Goal: Task Accomplishment & Management: Use online tool/utility

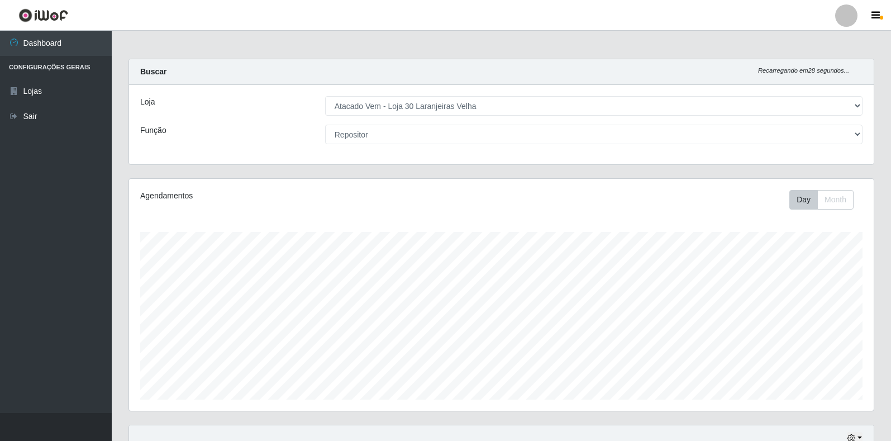
select select "495"
select select "24"
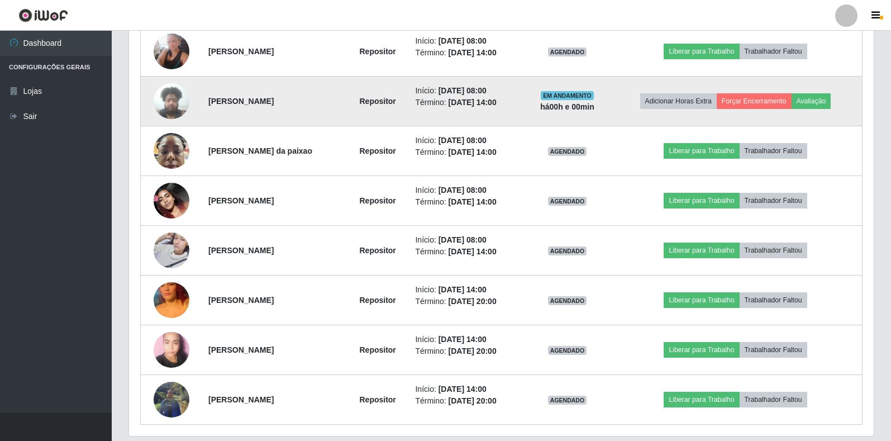
scroll to position [500, 0]
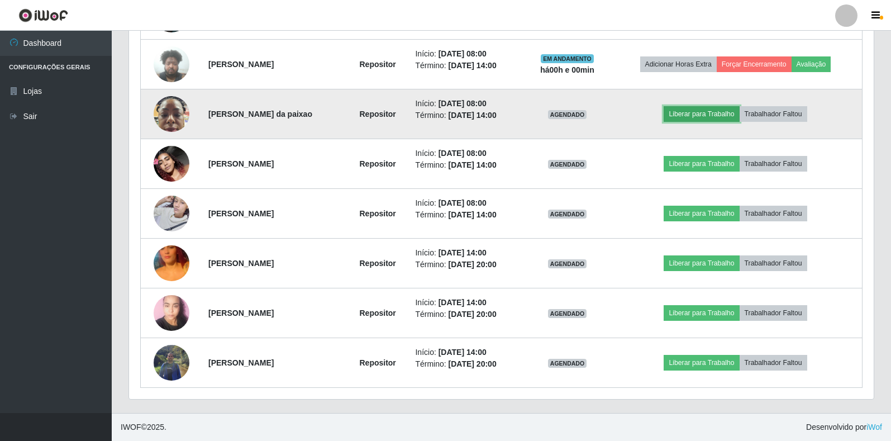
click at [693, 116] on button "Liberar para Trabalho" at bounding box center [701, 114] width 75 height 16
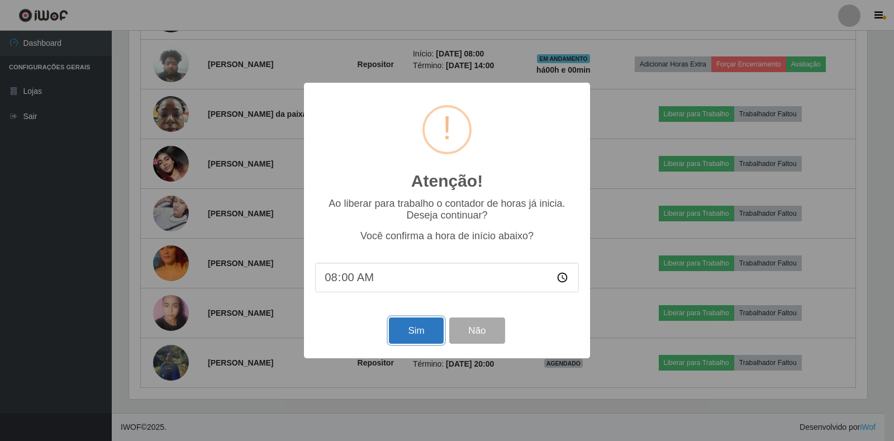
click at [425, 330] on button "Sim" at bounding box center [416, 330] width 54 height 26
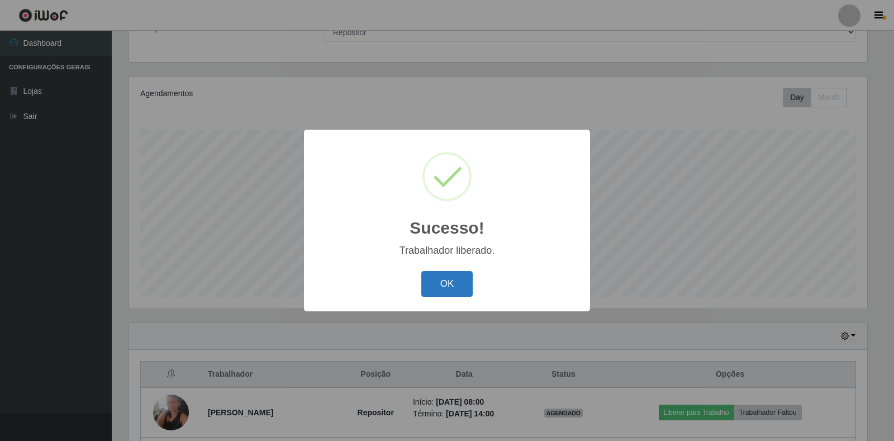
click at [454, 282] on button "OK" at bounding box center [447, 284] width 52 height 26
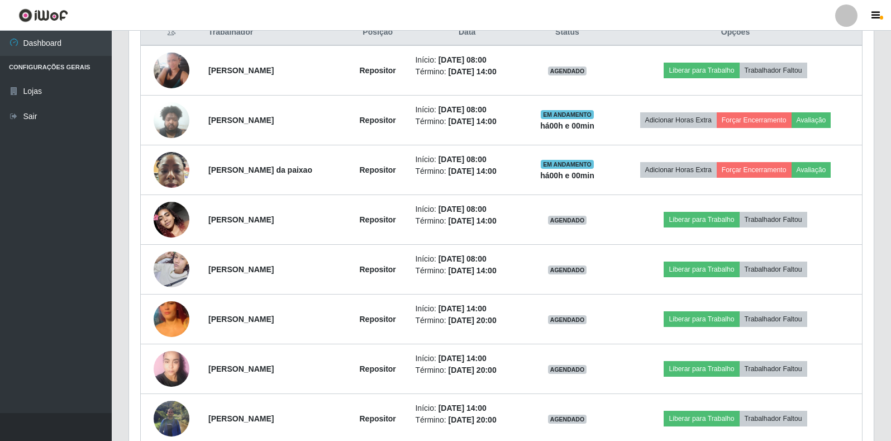
scroll to position [388, 0]
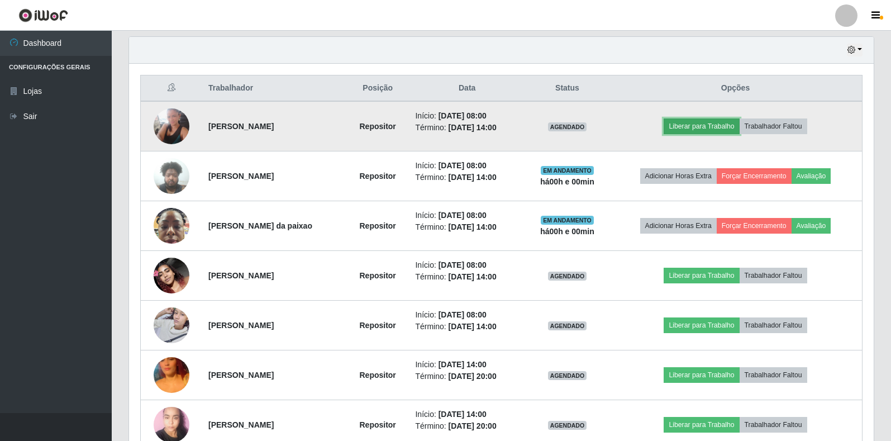
click at [688, 127] on button "Liberar para Trabalho" at bounding box center [701, 126] width 75 height 16
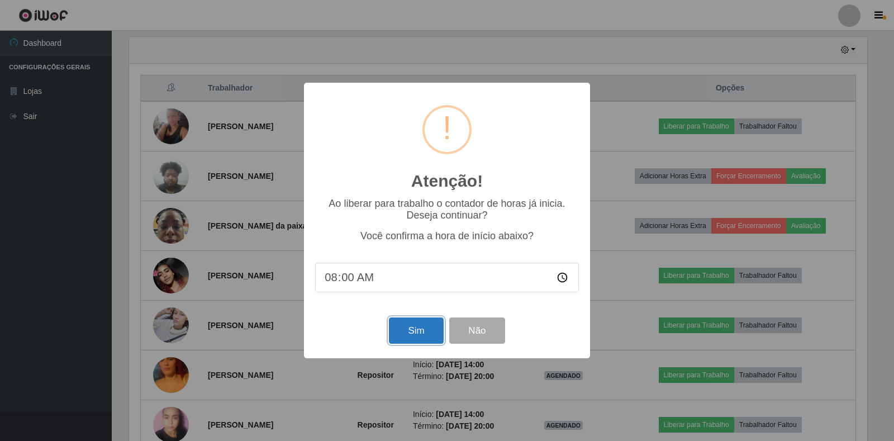
click at [418, 333] on button "Sim" at bounding box center [416, 330] width 54 height 26
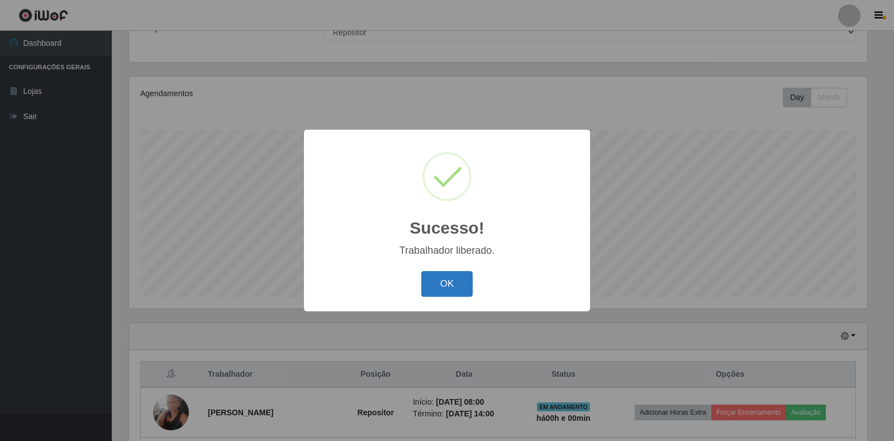
click at [449, 283] on button "OK" at bounding box center [447, 284] width 52 height 26
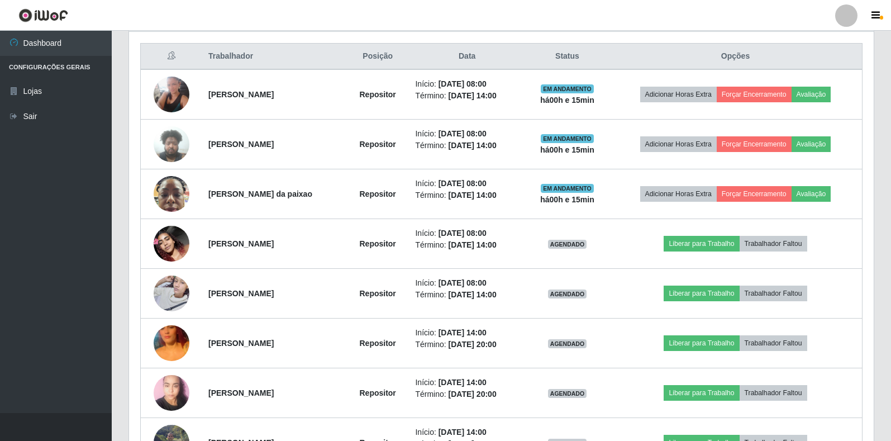
scroll to position [438, 0]
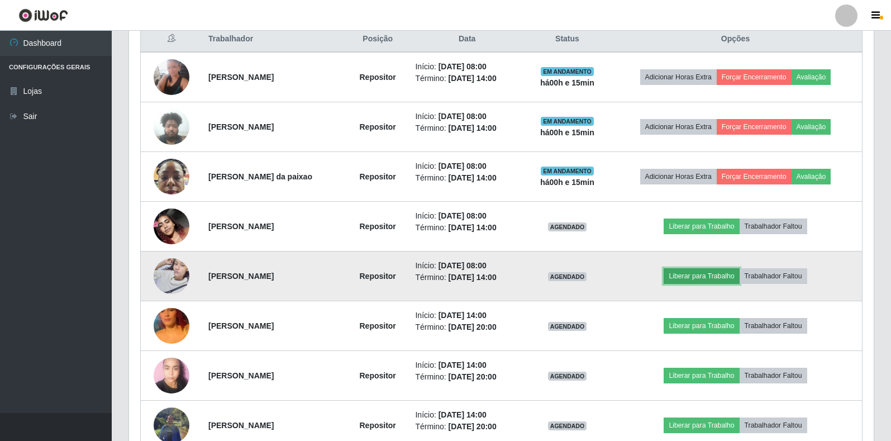
click at [707, 276] on button "Liberar para Trabalho" at bounding box center [701, 276] width 75 height 16
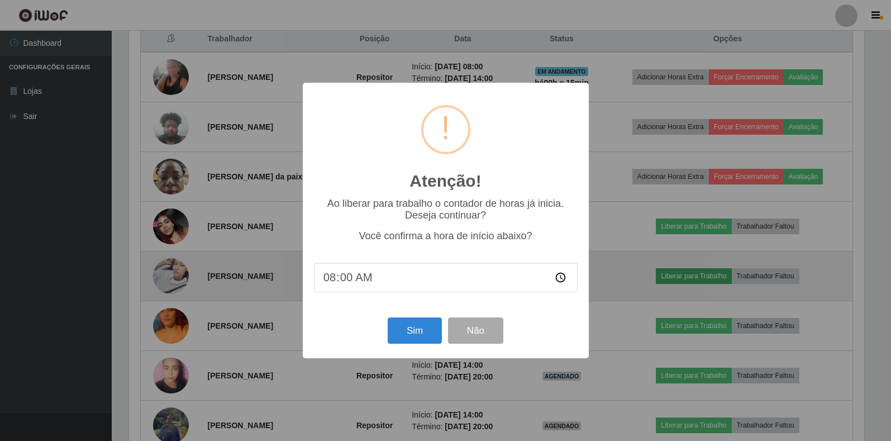
scroll to position [232, 738]
type input "08:15"
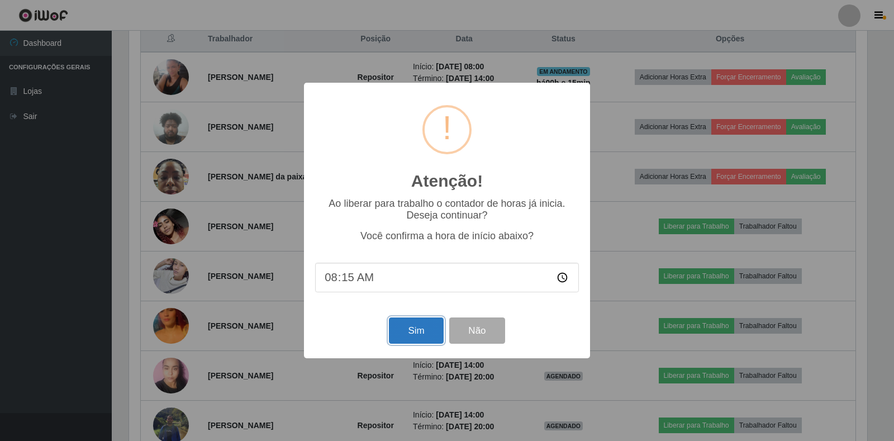
click at [407, 331] on button "Sim" at bounding box center [416, 330] width 54 height 26
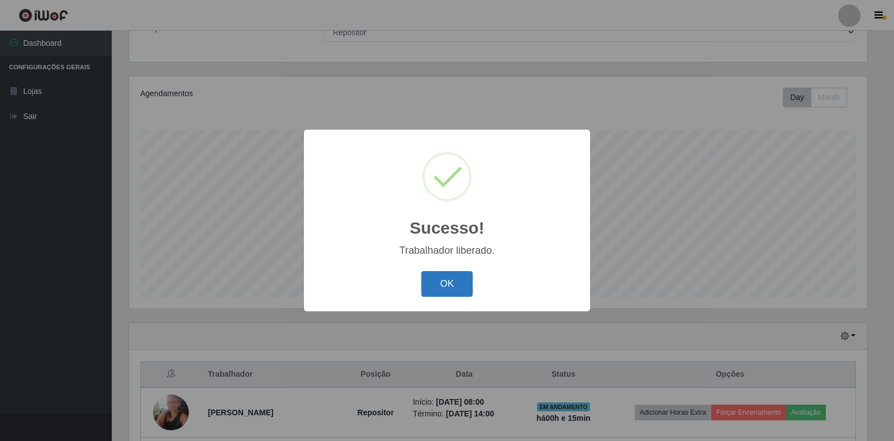
click at [445, 289] on button "OK" at bounding box center [447, 284] width 52 height 26
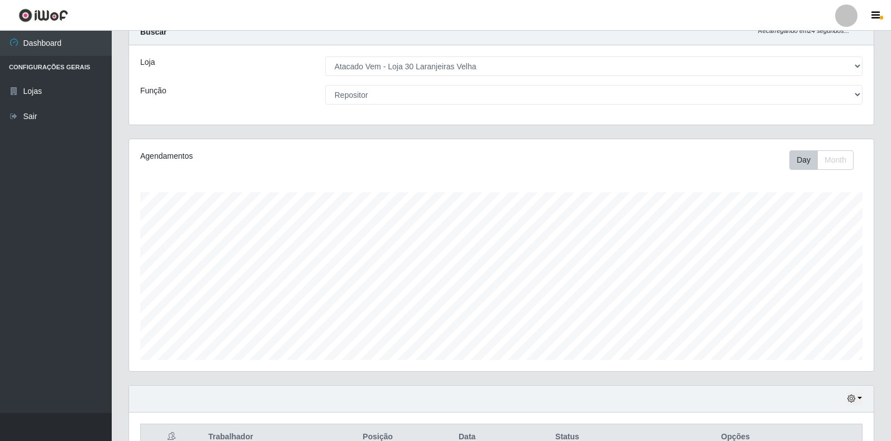
scroll to position [0, 0]
